Goal: Information Seeking & Learning: Learn about a topic

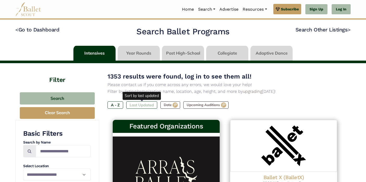
click at [145, 105] on label "Last Updated" at bounding box center [141, 105] width 31 height 7
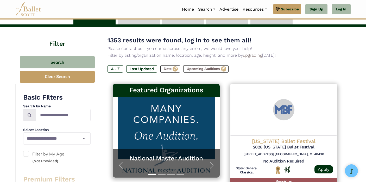
scroll to position [54, 0]
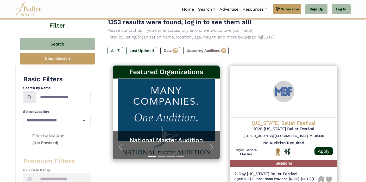
click at [180, 140] on h5 "National Master Audition" at bounding box center [166, 140] width 97 height 8
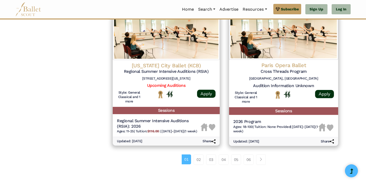
scroll to position [675, 0]
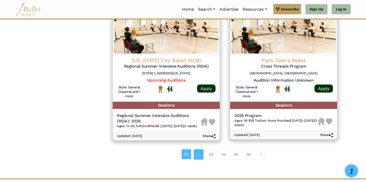
click at [197, 159] on link "02" at bounding box center [199, 154] width 10 height 10
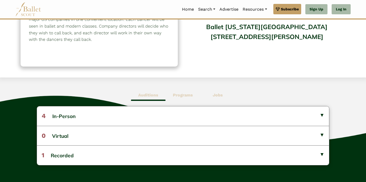
scroll to position [75, 0]
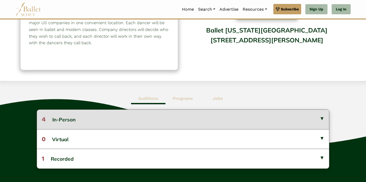
click at [131, 117] on button "4 In-Person" at bounding box center [183, 119] width 292 height 19
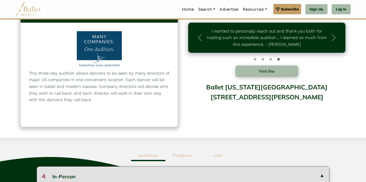
scroll to position [0, 0]
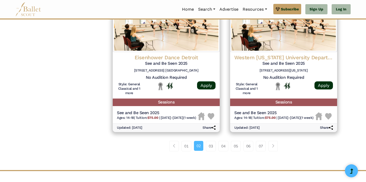
scroll to position [702, 0]
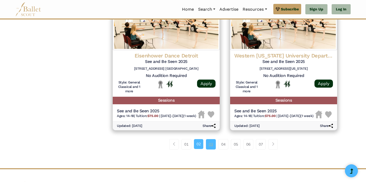
click at [210, 148] on link "03" at bounding box center [211, 144] width 10 height 10
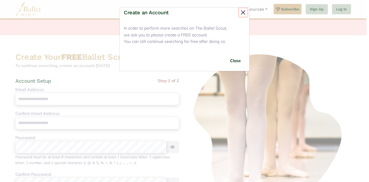
click at [244, 12] on button "Close" at bounding box center [243, 12] width 8 height 8
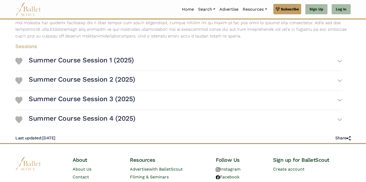
scroll to position [129, 0]
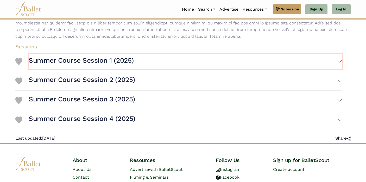
click at [339, 61] on button "Summer Course Session 1 (2025)" at bounding box center [186, 61] width 314 height 15
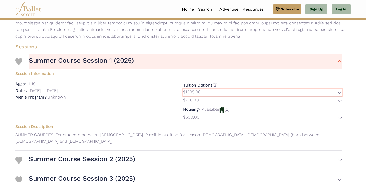
click at [339, 91] on button "$1305.00" at bounding box center [262, 93] width 159 height 8
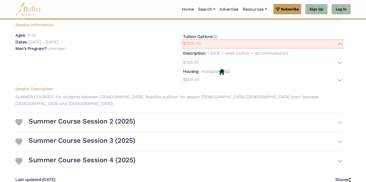
scroll to position [179, 0]
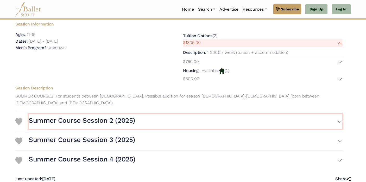
click at [341, 114] on button "Summer Course Session 2 (2025)" at bounding box center [186, 121] width 314 height 15
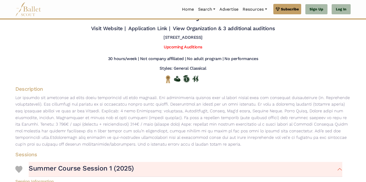
scroll to position [0, 0]
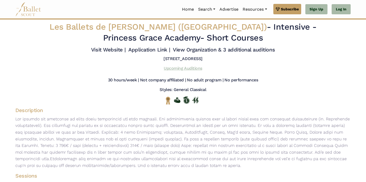
click at [174, 67] on link "Upcoming Auditions" at bounding box center [183, 68] width 38 height 5
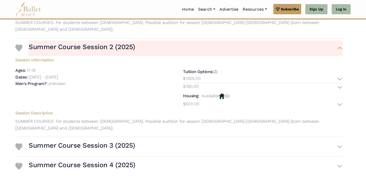
scroll to position [256, 0]
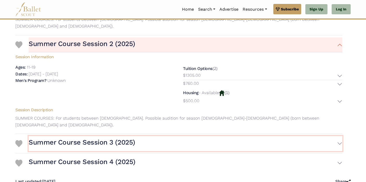
click at [338, 136] on button "Summer Course Session 3 (2025)" at bounding box center [186, 143] width 314 height 15
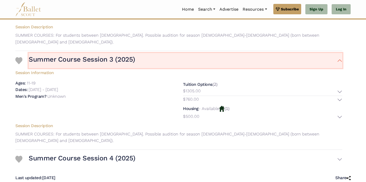
scroll to position [342, 0]
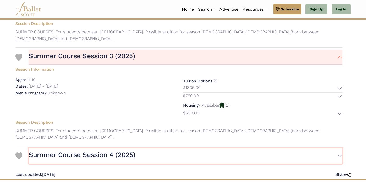
click at [339, 149] on button "Summer Course Session 4 (2025)" at bounding box center [186, 156] width 314 height 15
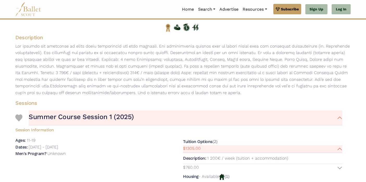
scroll to position [0, 0]
